Goal: Transaction & Acquisition: Purchase product/service

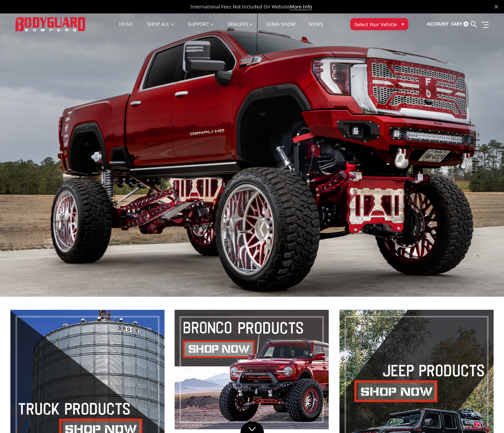
click at [373, 24] on span "Select Your Vehicle" at bounding box center [376, 24] width 42 height 7
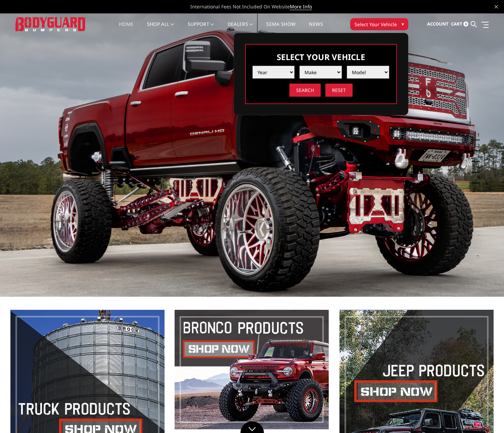
click at [270, 74] on select "Year [DATE] 2024 2023 2022 2021 2020 2019 2018 2017 2016 2015 2014 2013 2012 20…" at bounding box center [274, 72] width 42 height 13
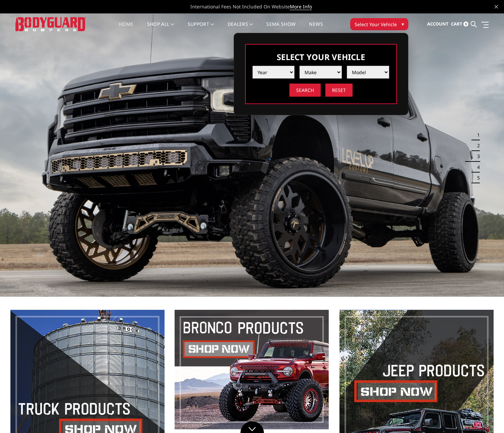
select select "yr_2019"
click at [253, 66] on select "Year [DATE] 2024 2023 2022 2021 2020 2019 2018 2017 2016 2015 2014 2013 2012 20…" at bounding box center [274, 72] width 42 height 13
drag, startPoint x: 337, startPoint y: 73, endPoint x: 333, endPoint y: 78, distance: 7.0
click at [337, 73] on select "Make Chevrolet Ford GMC Nissan Ram Toyota" at bounding box center [321, 72] width 42 height 13
select select "mk_ford"
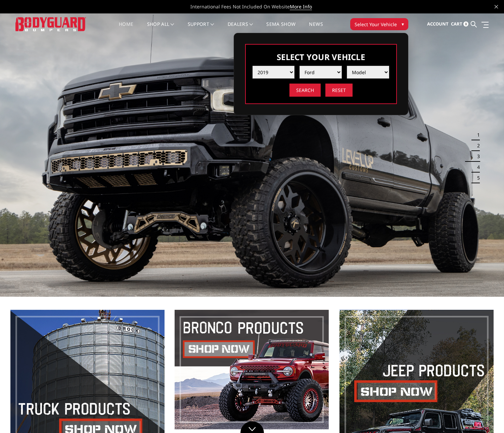
click at [300, 66] on select "Make Chevrolet Ford GMC Nissan Ram Toyota" at bounding box center [321, 72] width 42 height 13
click at [367, 76] on select "Model F150 F150 Raptor F250 / F350 F450 F550" at bounding box center [368, 72] width 42 height 13
select select "md_f250-f350"
click at [347, 66] on select "Model F150 F150 Raptor F250 / F350 F450 F550" at bounding box center [368, 72] width 42 height 13
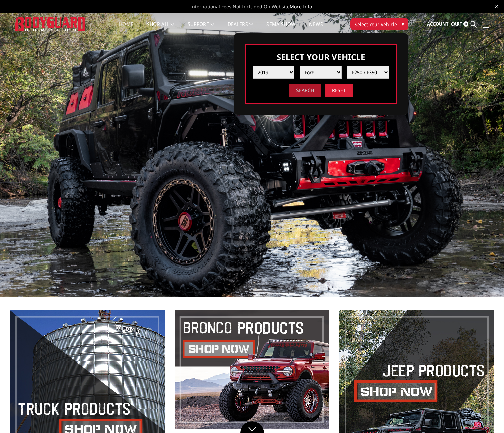
click at [307, 91] on input "Search" at bounding box center [305, 90] width 31 height 13
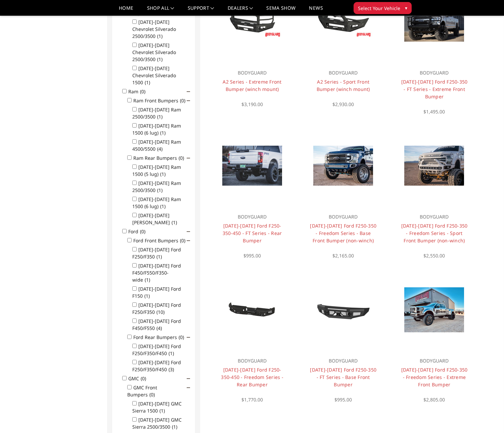
scroll to position [235, 0]
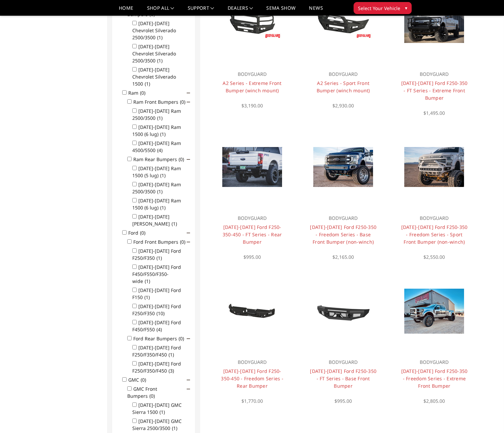
click at [124, 230] on input "Ford (0)" at bounding box center [124, 232] width 4 height 4
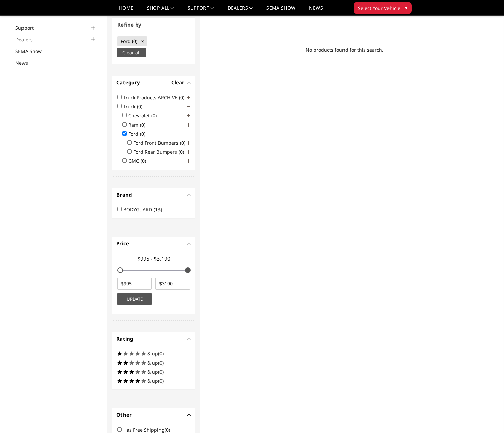
scroll to position [51, 0]
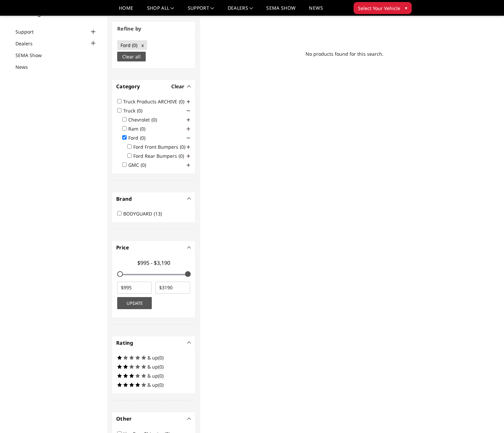
click at [126, 136] on input "Ford (0)" at bounding box center [124, 137] width 4 height 4
checkbox input "false"
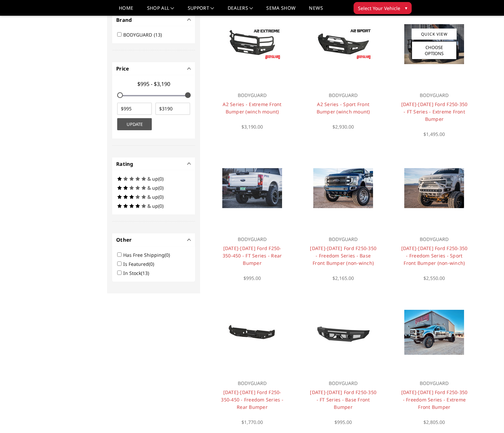
scroll to position [235, 0]
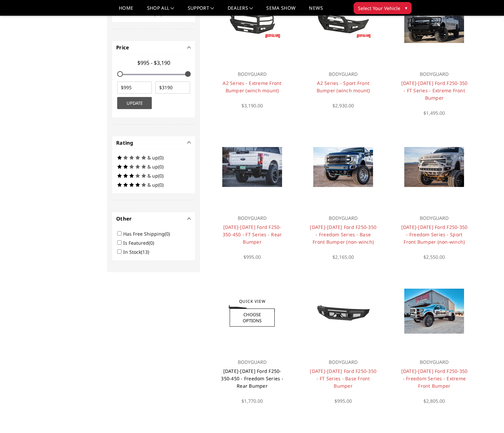
click at [264, 377] on link "2017-2022 Ford F250-350-450 - Freedom Series - Rear Bumper" at bounding box center [252, 378] width 62 height 21
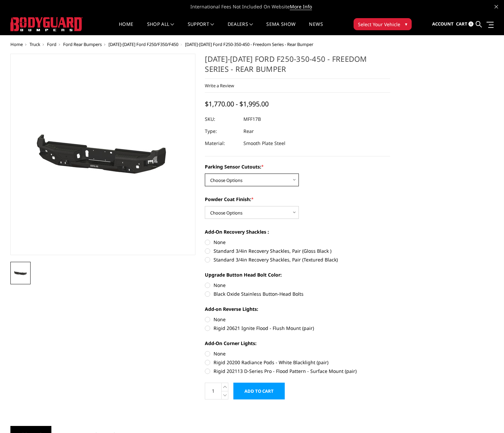
click at [256, 177] on select "Choose Options No - Without Parking Sensor Cutouts Yes - With Parking Sensor Cu…" at bounding box center [252, 180] width 94 height 13
select select "3073"
click at [205, 174] on select "Choose Options No - Without Parking Sensor Cutouts Yes - With Parking Sensor Cu…" at bounding box center [252, 180] width 94 height 13
click at [237, 212] on select "Choose Options Bare Metal Texture Black Powder Coat" at bounding box center [252, 212] width 94 height 13
select select "3076"
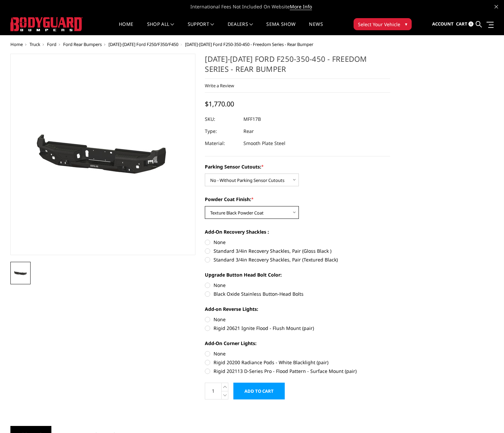
click at [205, 206] on select "Choose Options Bare Metal Texture Black Powder Coat" at bounding box center [252, 212] width 94 height 13
click at [207, 262] on label "Standard 3/4in Recovery Shackles, Pair (Textured Black)" at bounding box center [297, 259] width 185 height 7
click at [390, 248] on input "Standard 3/4in Recovery Shackles, Pair (Textured Black)" at bounding box center [390, 248] width 0 height 0
radio input "true"
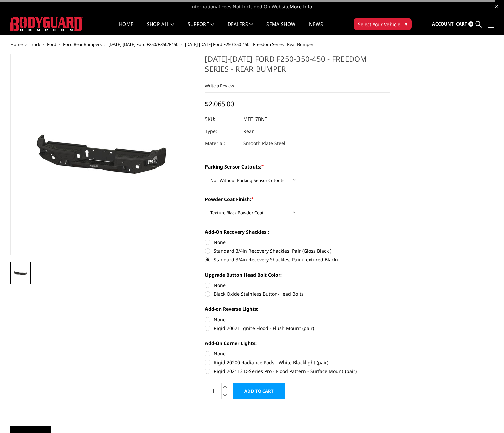
click at [207, 295] on label "Black Oxide Stainless Button-Head Bolts" at bounding box center [297, 294] width 185 height 7
click at [390, 282] on input "Black Oxide Stainless Button-Head Bolts" at bounding box center [390, 282] width 0 height 0
radio input "true"
click at [206, 330] on label "Rigid 20621 Ignite Flood - Flush Mount (pair)" at bounding box center [297, 328] width 185 height 7
click at [390, 316] on input "Rigid 20621 Ignite Flood - Flush Mount (pair)" at bounding box center [390, 316] width 0 height 0
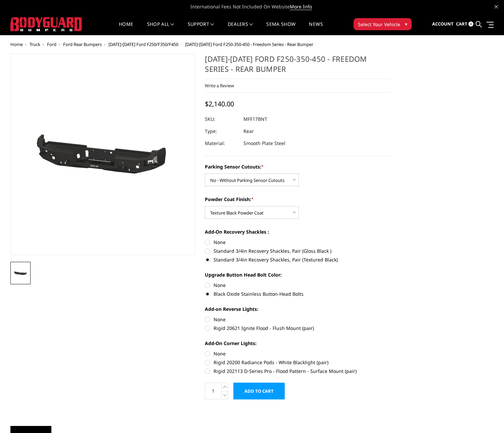
radio input "true"
click at [207, 371] on label "Rigid 202113 D-Series Pro - Flood Pattern - Surface Mount (pair)" at bounding box center [297, 371] width 185 height 7
click at [390, 359] on input "Rigid 202113 D-Series Pro - Flood Pattern - Surface Mount (pair)" at bounding box center [390, 359] width 0 height 0
radio input "true"
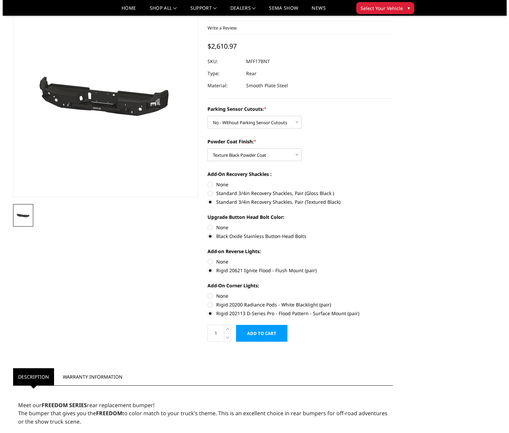
scroll to position [34, 0]
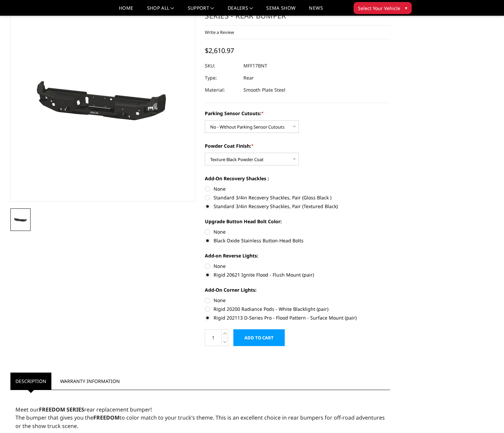
click at [207, 308] on label "Rigid 20200 Radiance Pods - White Blacklight (pair)" at bounding box center [297, 309] width 185 height 7
click at [390, 297] on input "Rigid 20200 Radiance Pods - White Blacklight (pair)" at bounding box center [390, 297] width 0 height 0
radio input "true"
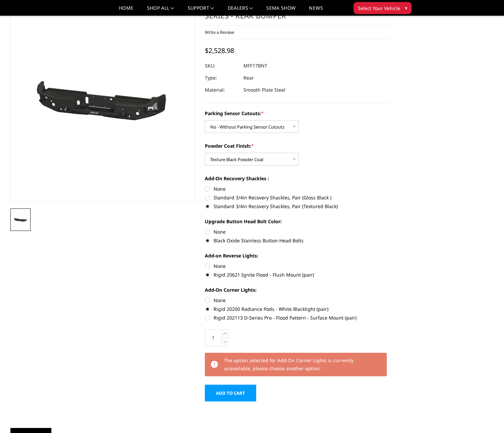
click at [207, 319] on label "Rigid 202113 D-Series Pro - Flood Pattern - Surface Mount (pair)" at bounding box center [297, 317] width 185 height 7
click at [390, 306] on input "Rigid 202113 D-Series Pro - Flood Pattern - Surface Mount (pair)" at bounding box center [390, 306] width 0 height 0
radio input "true"
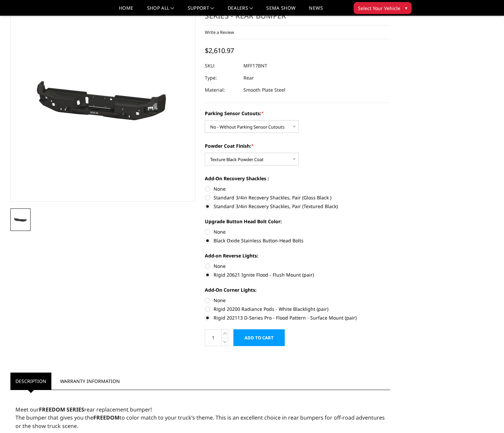
click at [266, 341] on input "Add to Cart" at bounding box center [258, 338] width 51 height 17
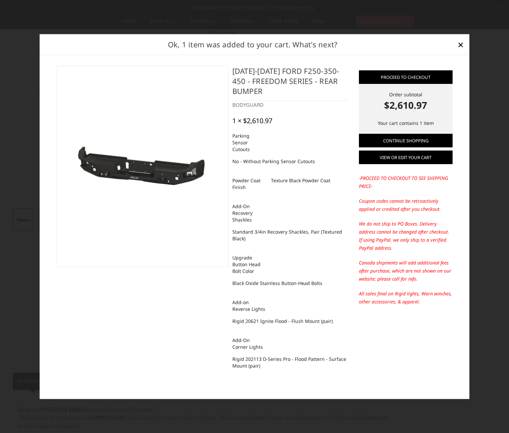
click at [396, 162] on link "View or edit your cart" at bounding box center [406, 157] width 94 height 13
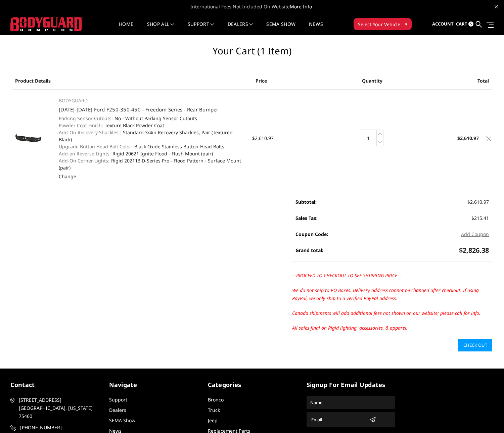
click at [260, 277] on main "Your Cart (1 item) Product Details Price Quantity Total BODYGUARD 2017-2022 For…" at bounding box center [252, 193] width 491 height 316
